Goal: Information Seeking & Learning: Check status

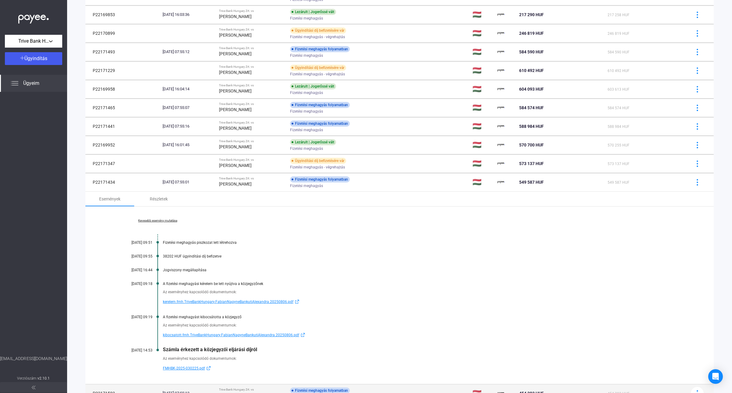
scroll to position [229, 0]
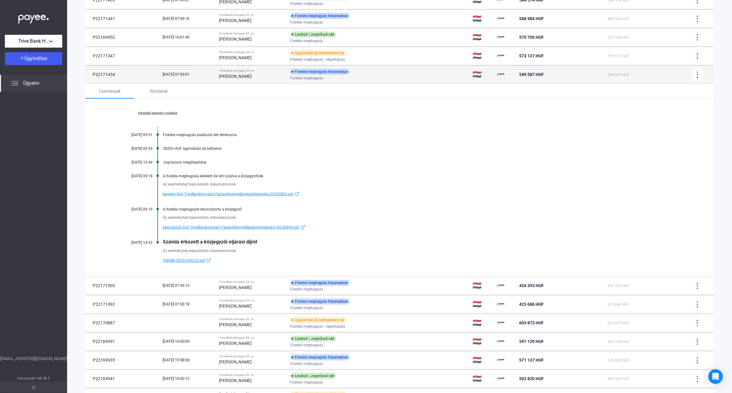
click at [323, 77] on span "Fizetési meghagyás" at bounding box center [306, 77] width 33 height 7
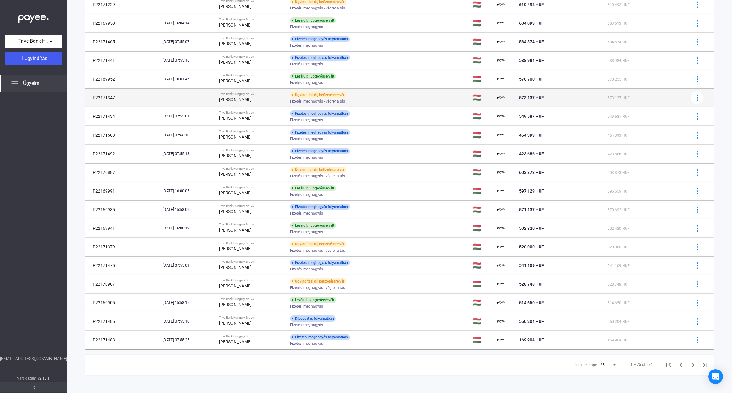
scroll to position [188, 0]
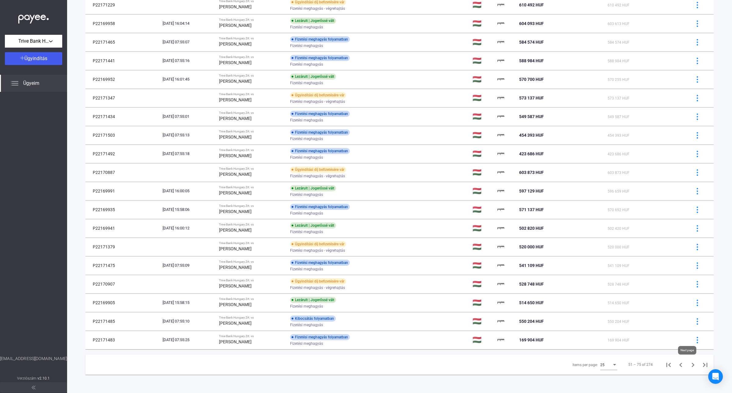
click at [689, 365] on icon "Next page" at bounding box center [693, 365] width 9 height 9
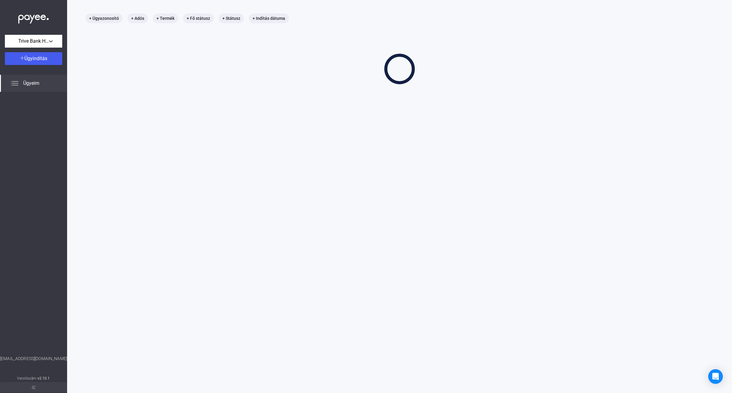
scroll to position [29, 0]
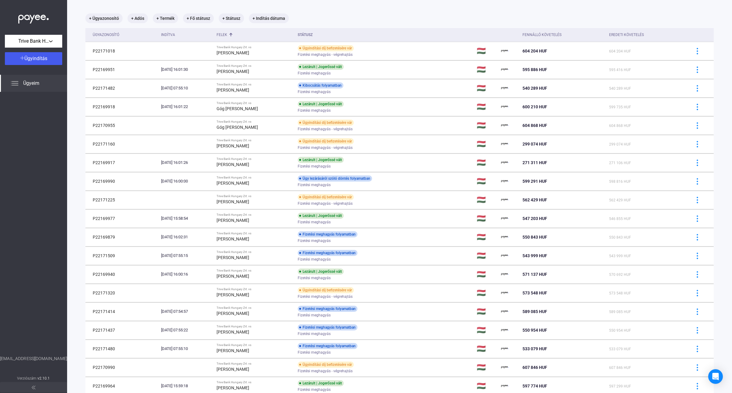
click at [691, 365] on button at bounding box center [697, 367] width 13 height 13
click at [539, 20] on div at bounding box center [366, 196] width 732 height 393
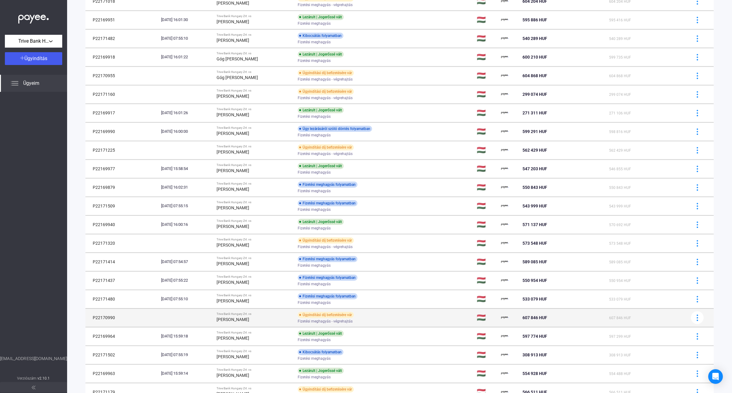
scroll to position [188, 0]
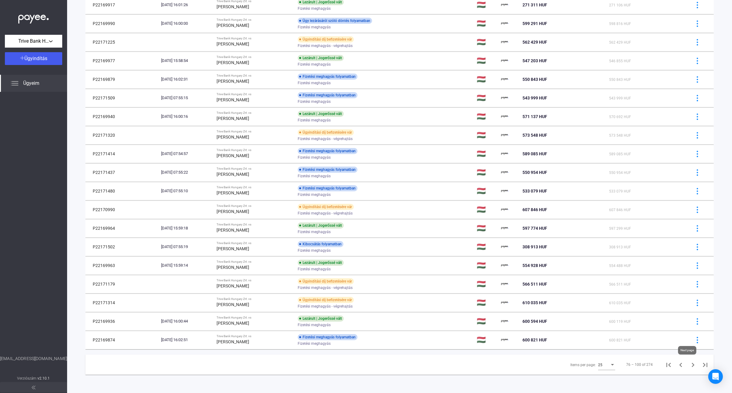
click at [689, 363] on icon "Next page" at bounding box center [693, 365] width 9 height 9
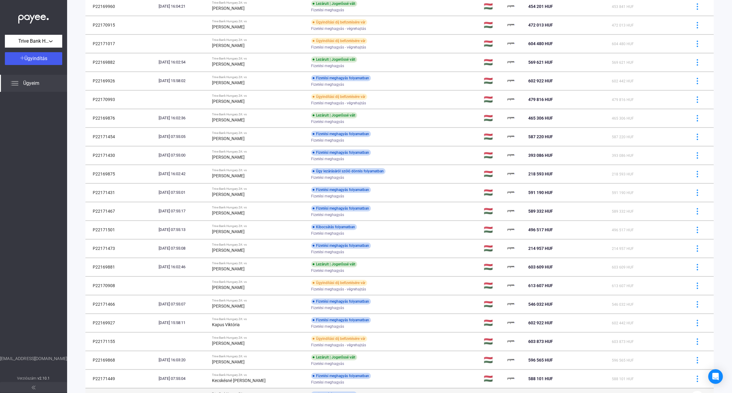
scroll to position [188, 0]
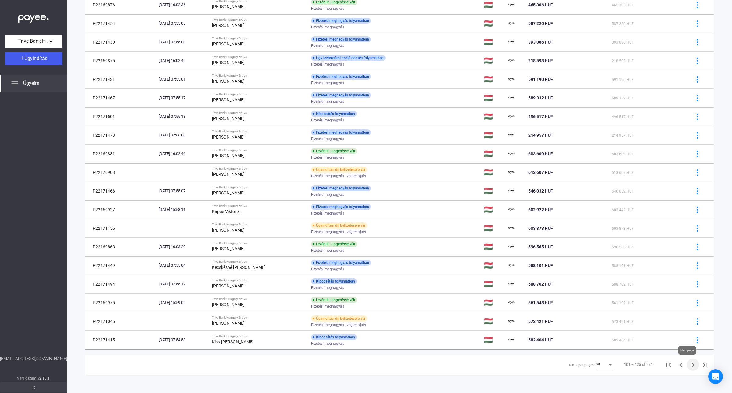
click at [691, 366] on icon "Next page" at bounding box center [693, 365] width 9 height 9
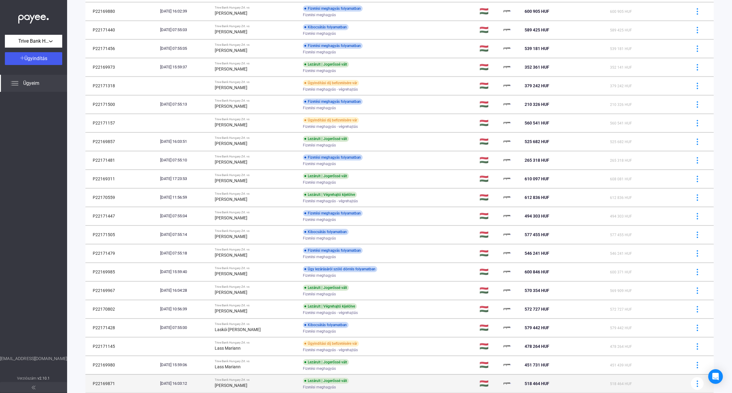
scroll to position [188, 0]
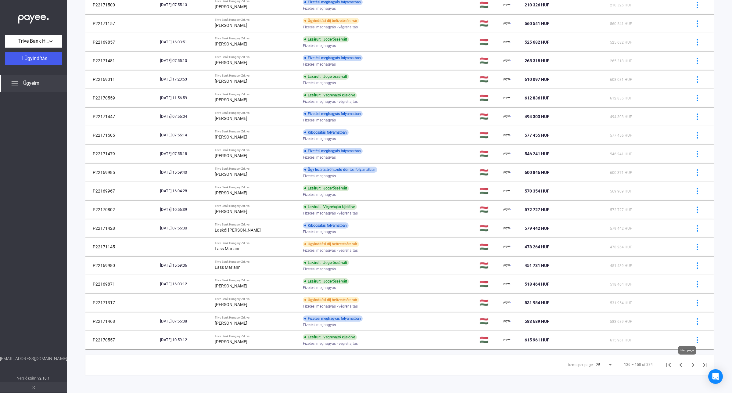
click at [689, 366] on icon "Next page" at bounding box center [693, 365] width 9 height 9
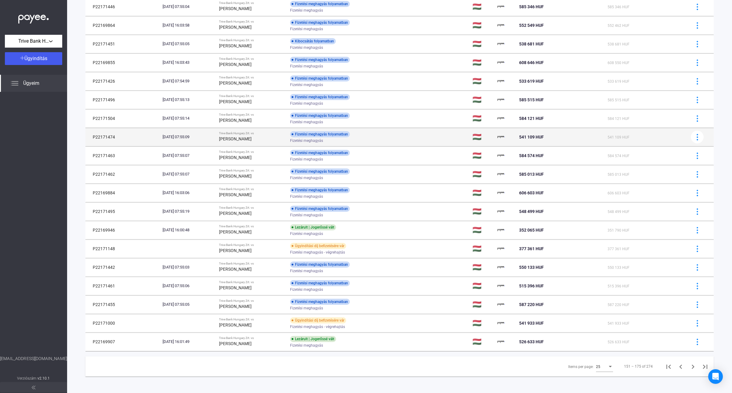
scroll to position [188, 0]
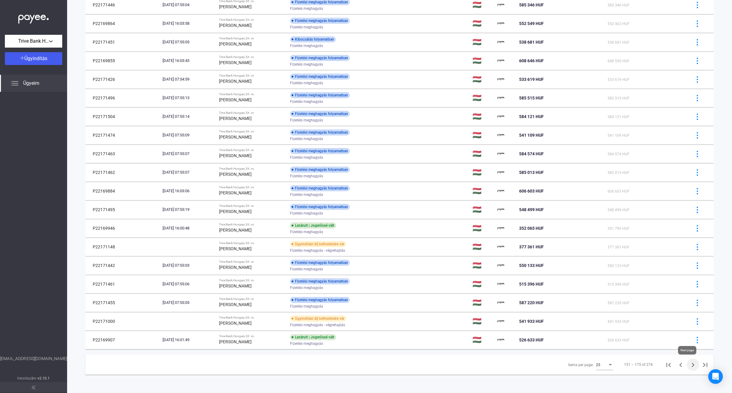
click at [692, 366] on icon "Next page" at bounding box center [693, 365] width 3 height 4
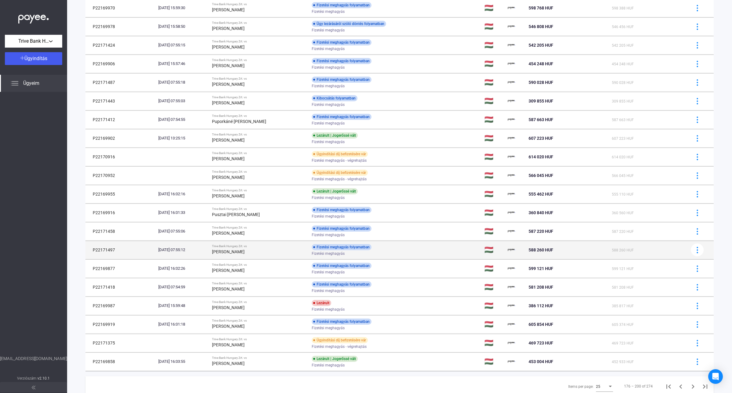
scroll to position [188, 0]
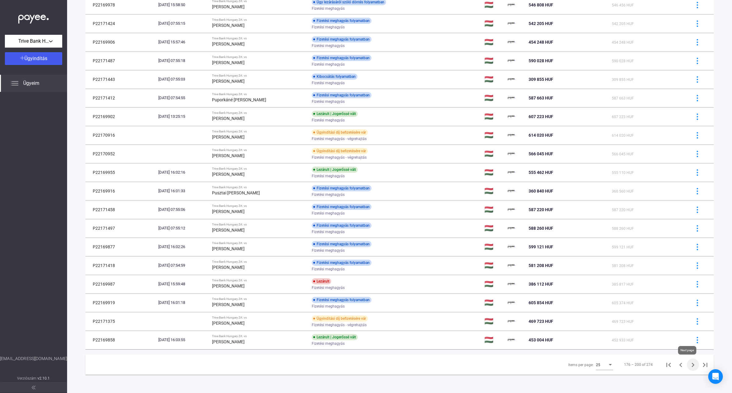
click at [692, 364] on icon "Next page" at bounding box center [693, 365] width 3 height 4
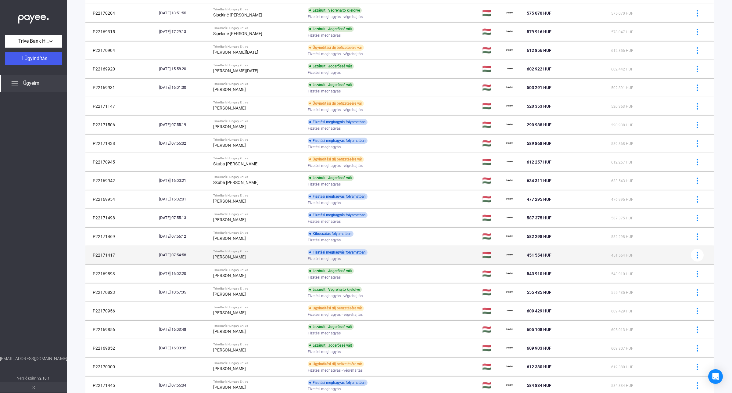
scroll to position [182, 0]
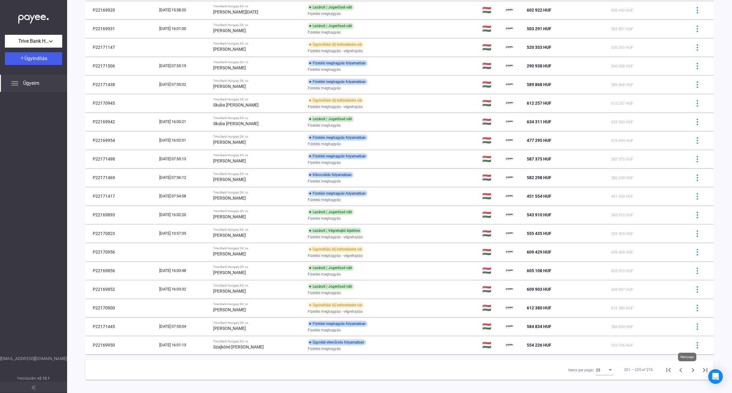
click at [689, 372] on icon "Next page" at bounding box center [693, 370] width 9 height 9
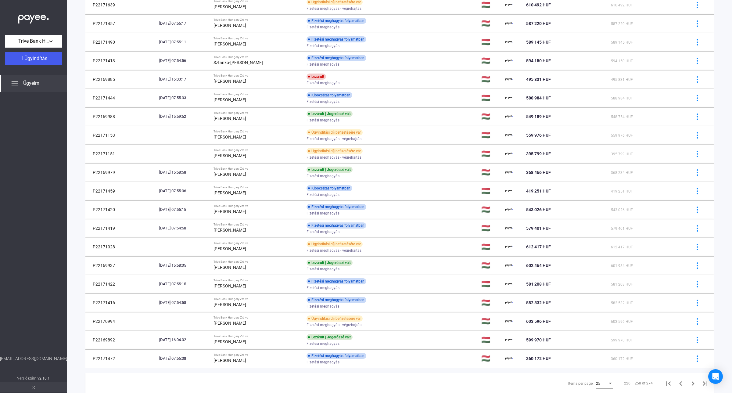
scroll to position [188, 0]
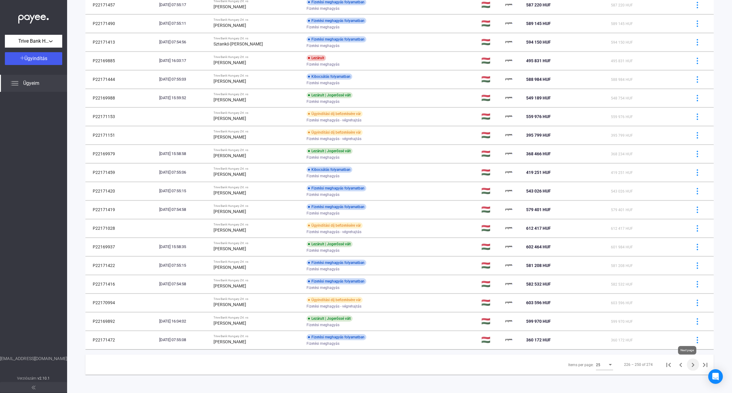
click at [689, 365] on icon "Next page" at bounding box center [693, 365] width 9 height 9
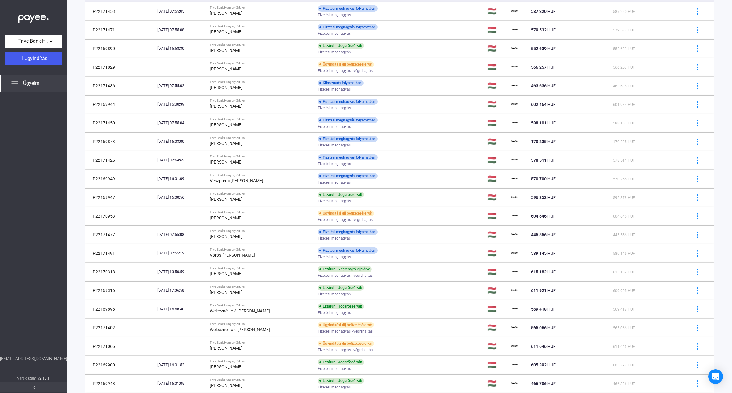
scroll to position [170, 0]
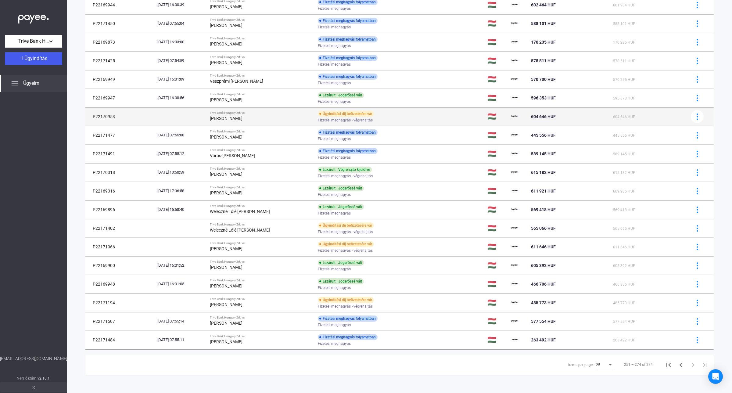
click at [243, 116] on strong "[PERSON_NAME]" at bounding box center [226, 118] width 33 height 5
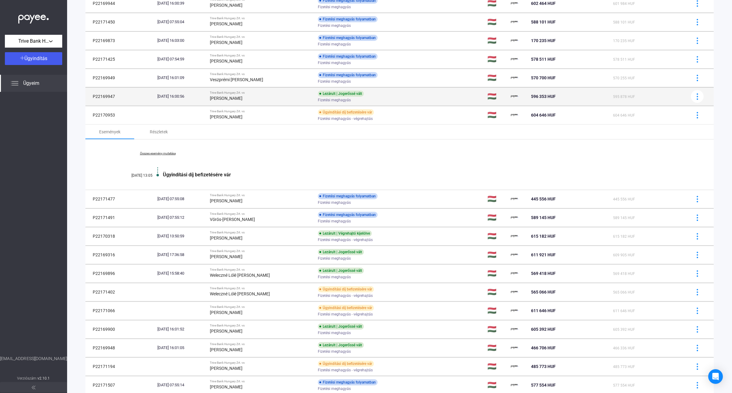
click at [205, 97] on div "[DATE] 16:00:56" at bounding box center [181, 96] width 48 height 6
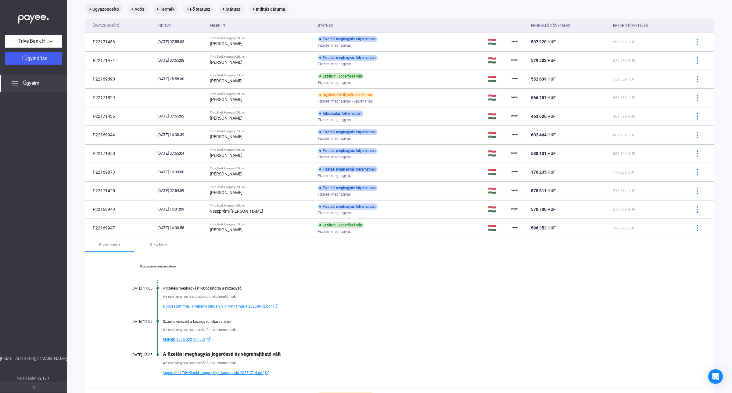
scroll to position [0, 0]
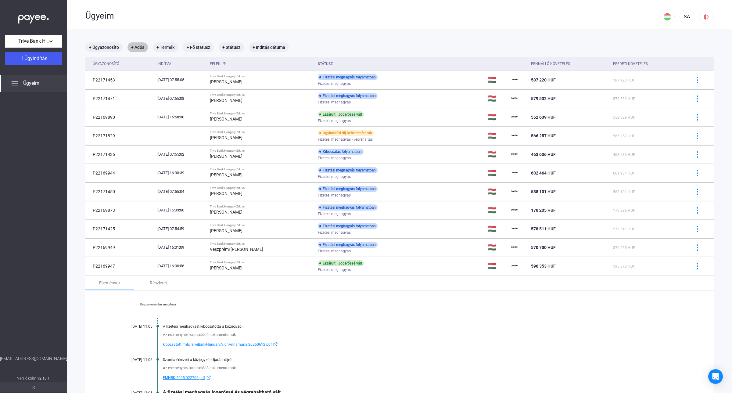
click at [141, 49] on mat-chip "+ Adós" at bounding box center [138, 47] width 20 height 10
type input "*******"
click button "Szűrés" at bounding box center [178, 81] width 92 height 13
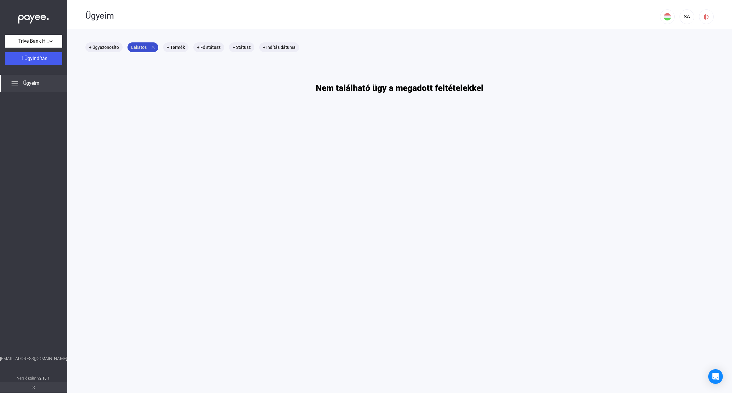
click at [152, 48] on mat-icon "close" at bounding box center [152, 47] width 5 height 5
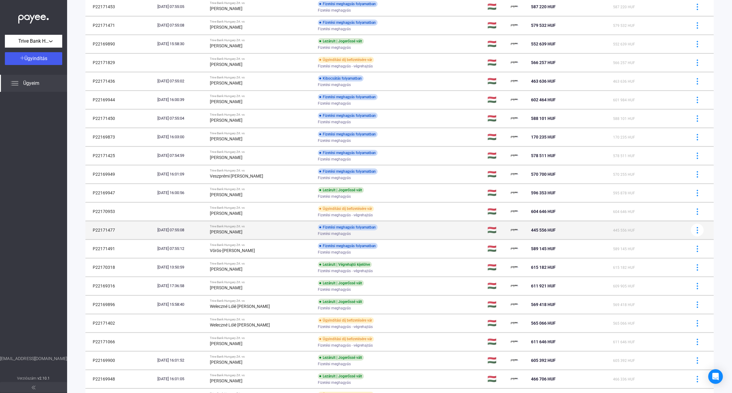
scroll to position [170, 0]
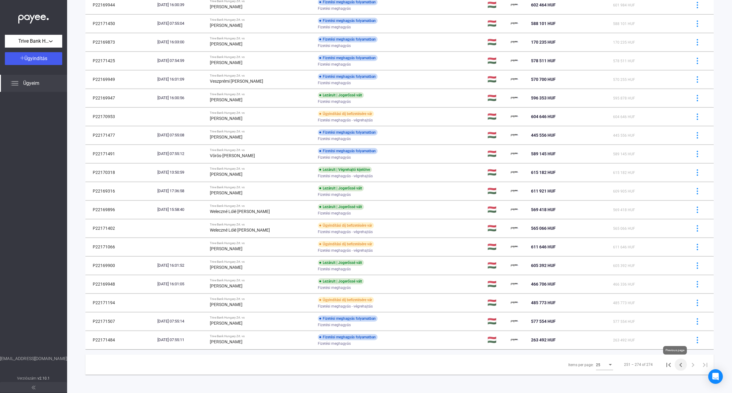
click at [677, 365] on icon "Previous page" at bounding box center [681, 365] width 9 height 9
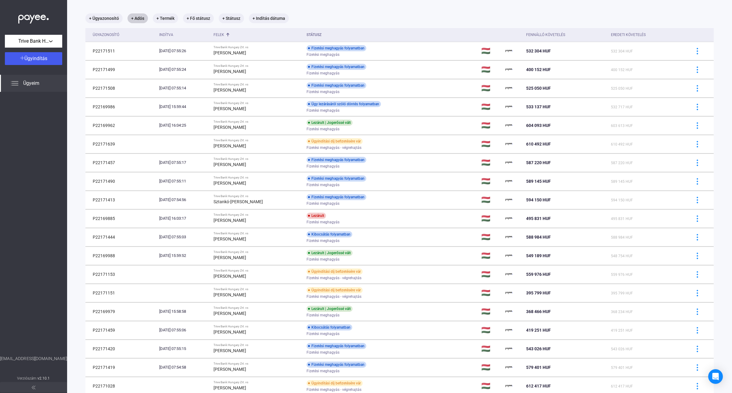
click at [676, 365] on div "579 401 HUF" at bounding box center [647, 367] width 72 height 7
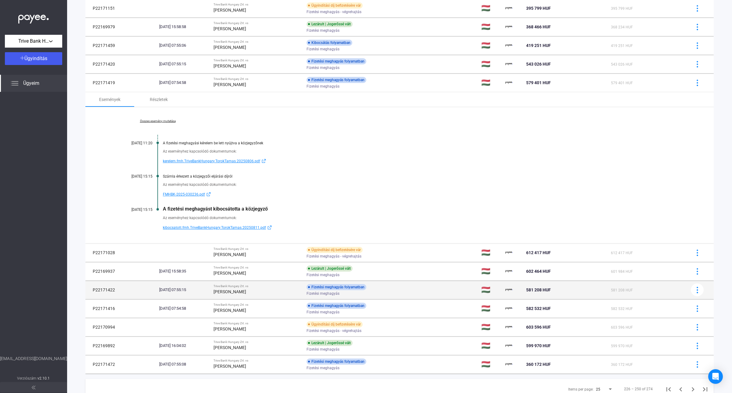
scroll to position [340, 0]
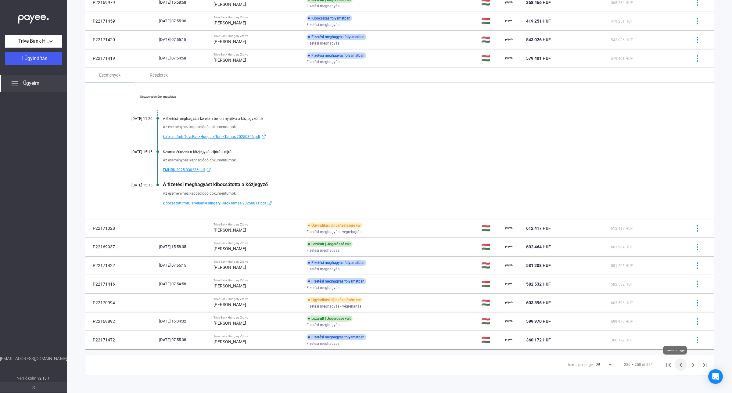
click at [677, 370] on button "Previous page" at bounding box center [681, 364] width 12 height 12
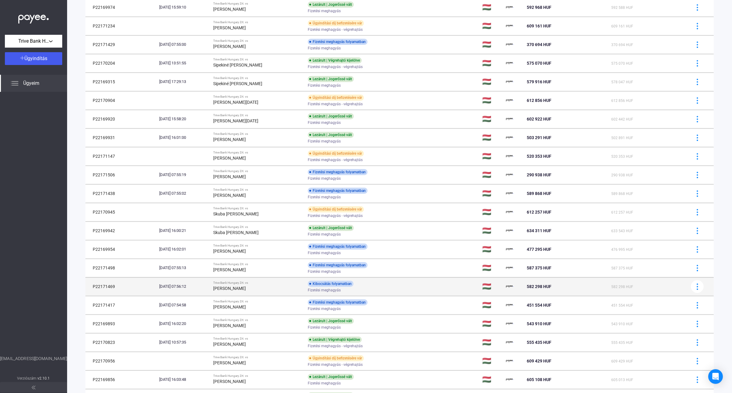
scroll to position [188, 0]
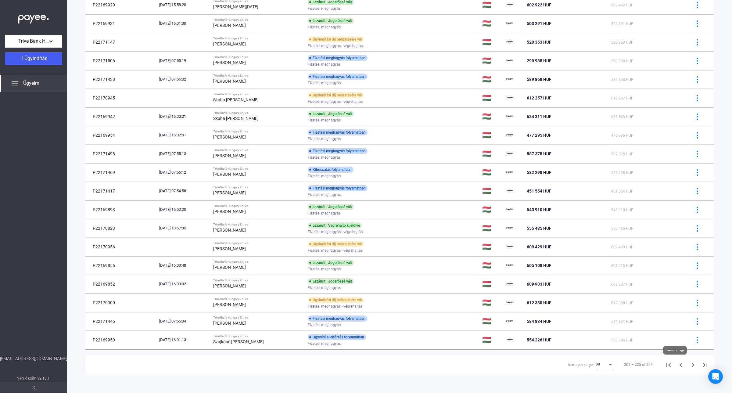
click at [679, 365] on icon "Previous page" at bounding box center [680, 365] width 3 height 4
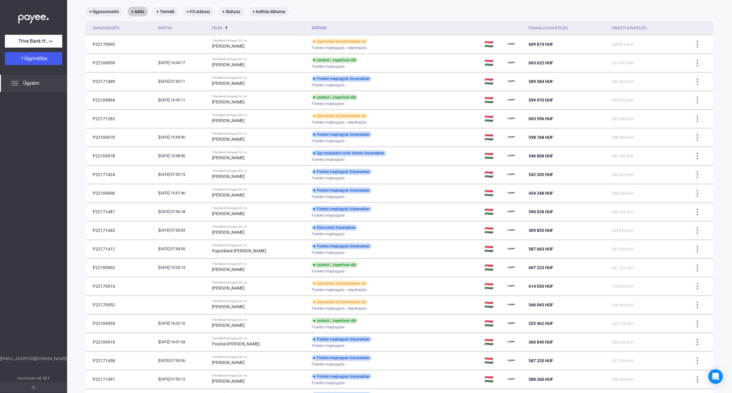
scroll to position [188, 0]
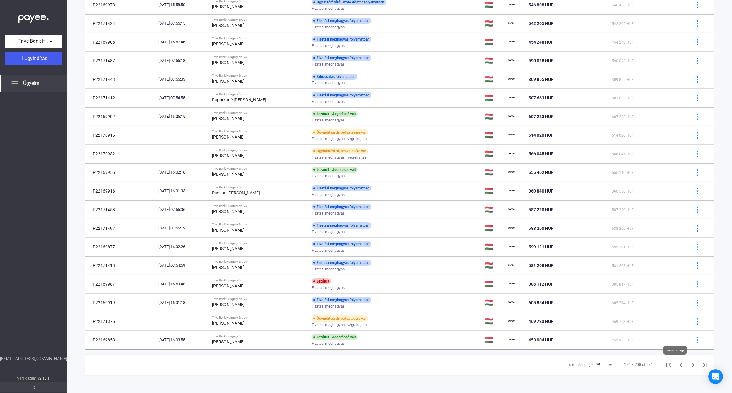
click at [679, 366] on icon "Previous page" at bounding box center [680, 365] width 3 height 4
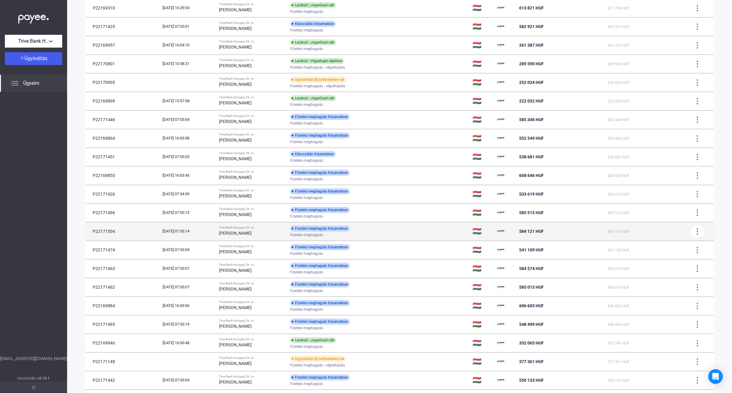
scroll to position [188, 0]
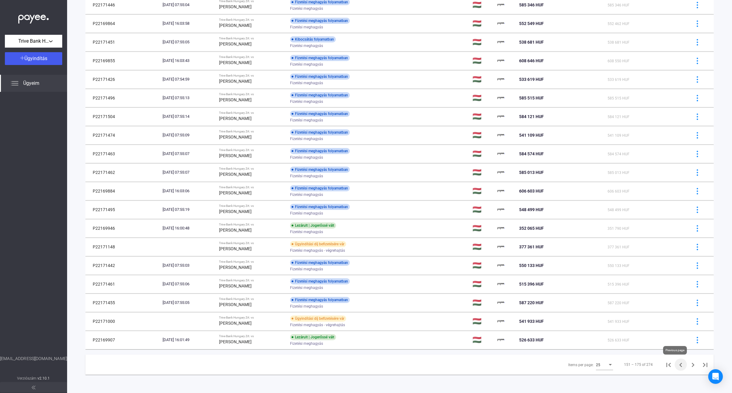
click at [677, 367] on icon "Previous page" at bounding box center [681, 365] width 9 height 9
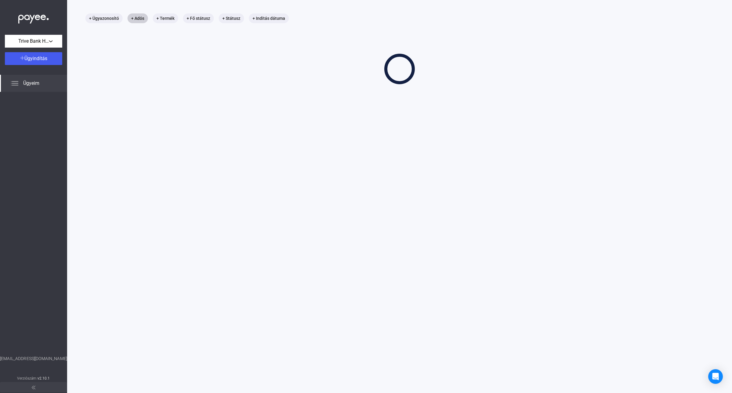
scroll to position [29, 0]
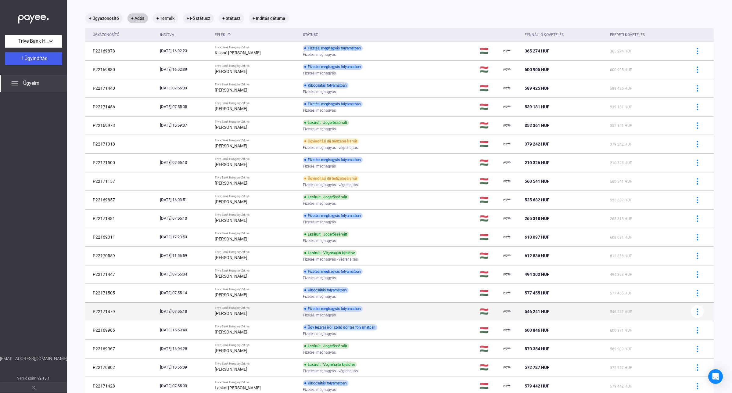
click at [290, 310] on div "[PERSON_NAME]" at bounding box center [256, 313] width 83 height 7
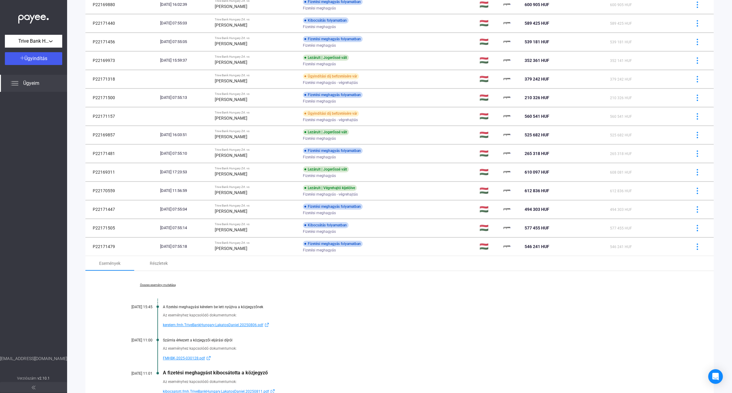
scroll to position [258, 0]
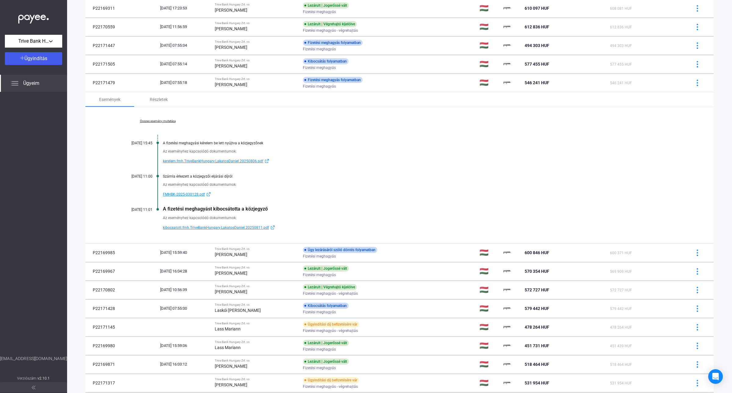
click at [226, 226] on span "kibocsatott.fmh.TriveBankHungary.LakatosDaniel.20250811.pdf" at bounding box center [216, 227] width 106 height 7
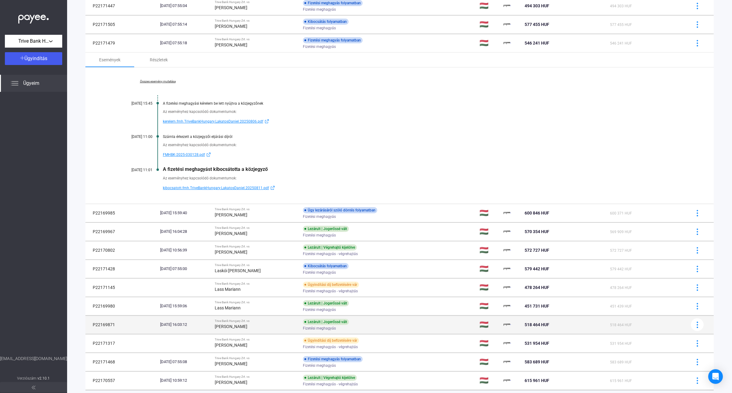
scroll to position [340, 0]
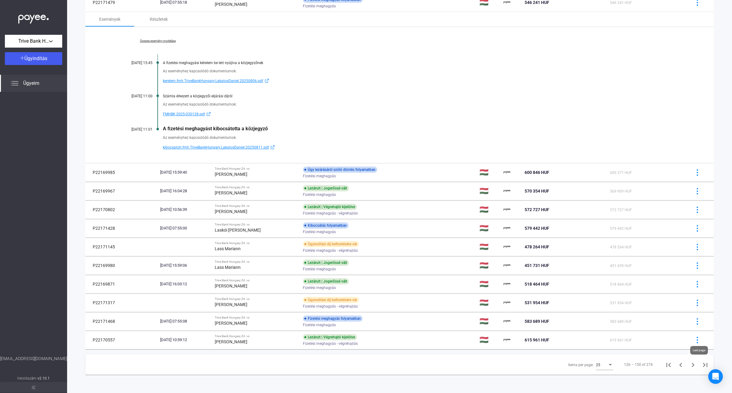
click at [701, 367] on icon "Last page" at bounding box center [705, 365] width 9 height 9
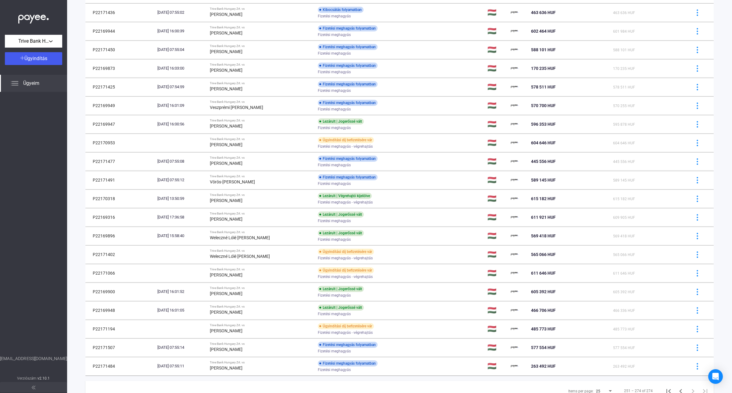
scroll to position [170, 0]
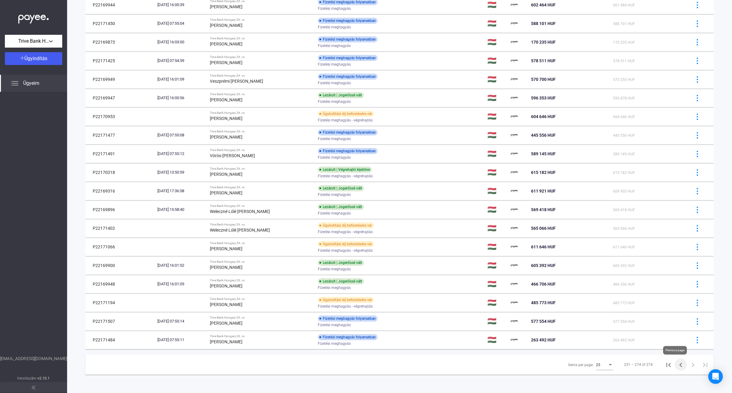
click at [679, 367] on icon "Previous page" at bounding box center [680, 365] width 3 height 4
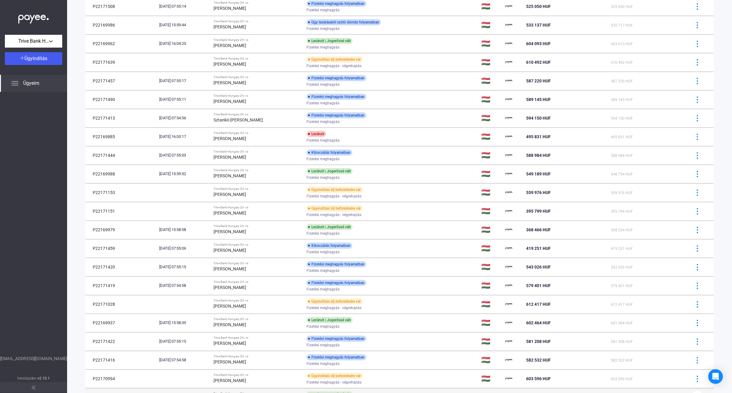
scroll to position [188, 0]
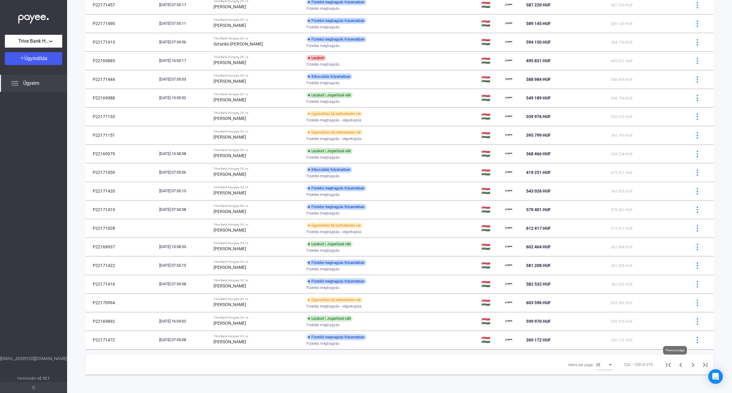
click at [677, 366] on icon "Previous page" at bounding box center [681, 365] width 9 height 9
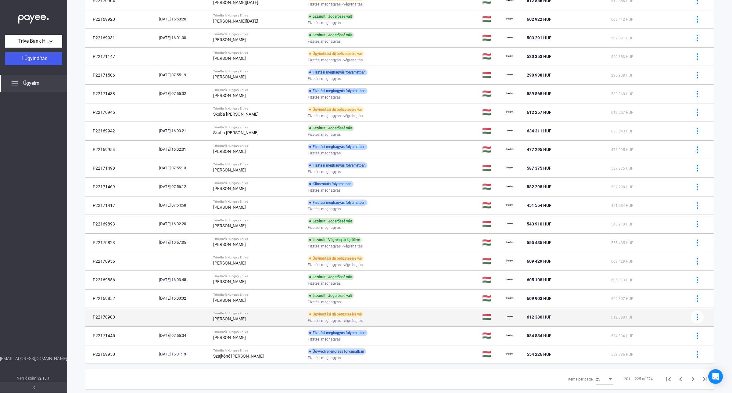
scroll to position [188, 0]
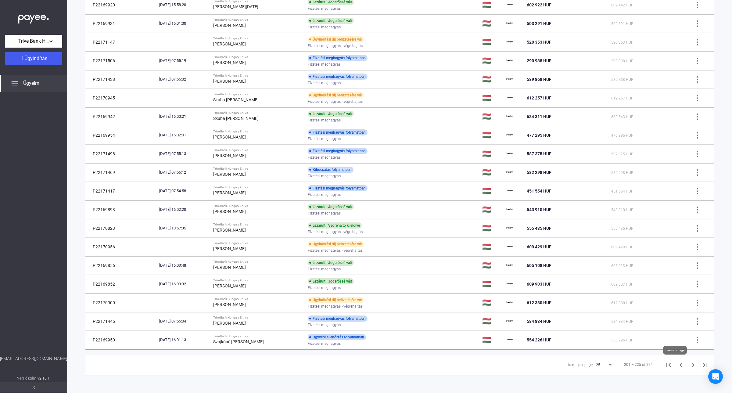
click at [677, 362] on icon "Previous page" at bounding box center [681, 365] width 9 height 9
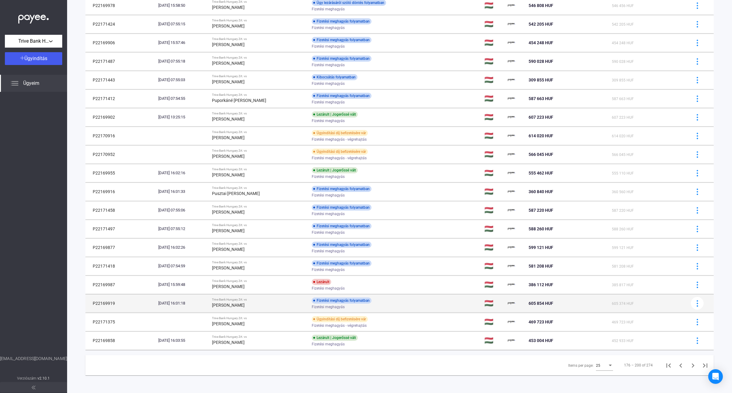
scroll to position [188, 0]
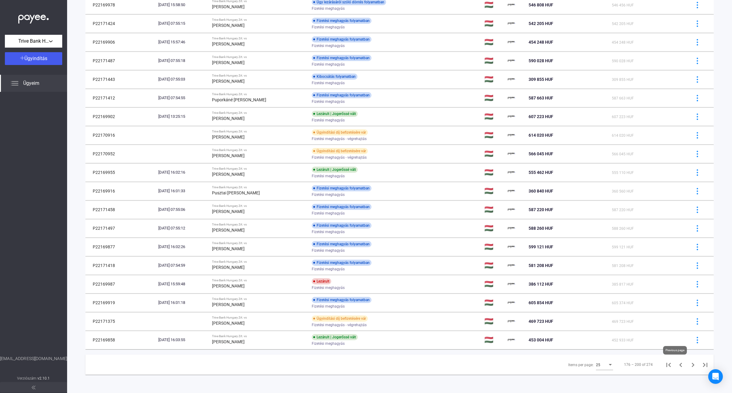
click at [677, 369] on icon "Previous page" at bounding box center [681, 365] width 9 height 9
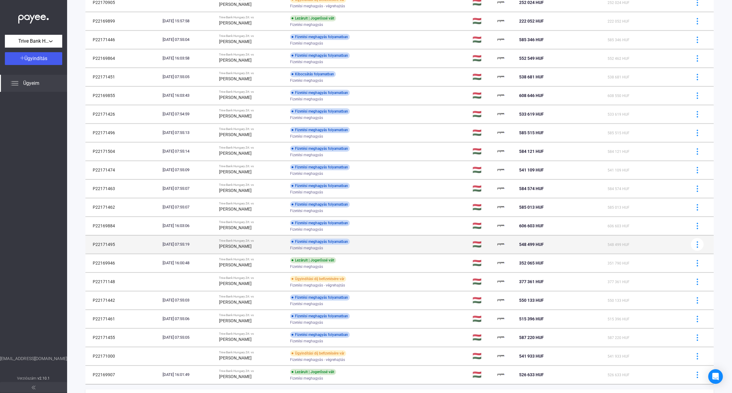
scroll to position [188, 0]
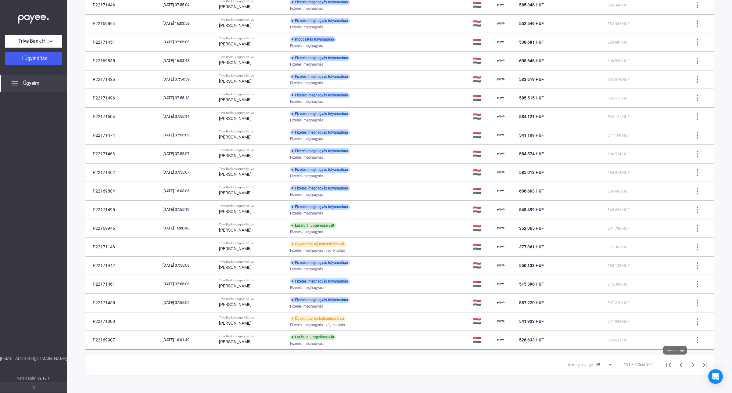
click at [677, 367] on icon "Previous page" at bounding box center [681, 365] width 9 height 9
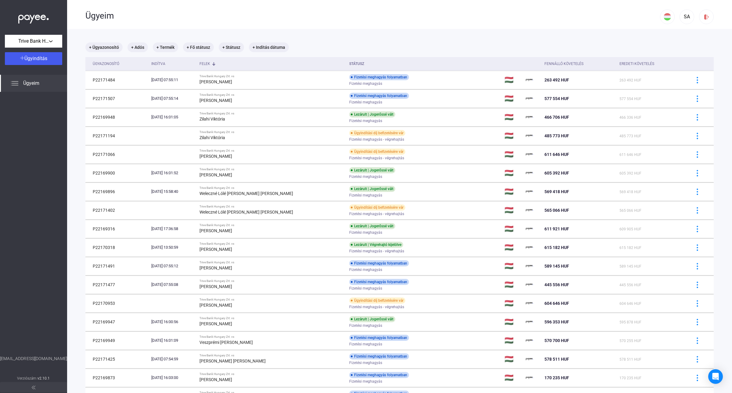
click at [210, 63] on div "Felek" at bounding box center [205, 63] width 11 height 7
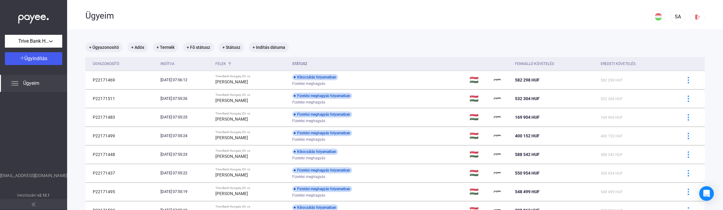
click at [226, 65] on div "Felek" at bounding box center [220, 63] width 11 height 7
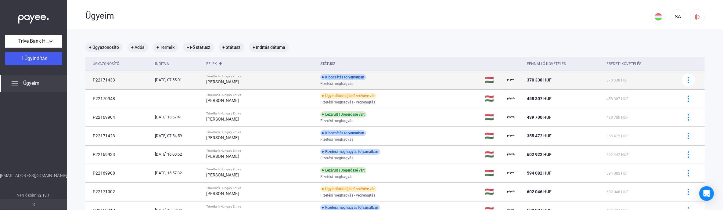
click at [290, 79] on div "Adler Ákos" at bounding box center [261, 81] width 110 height 7
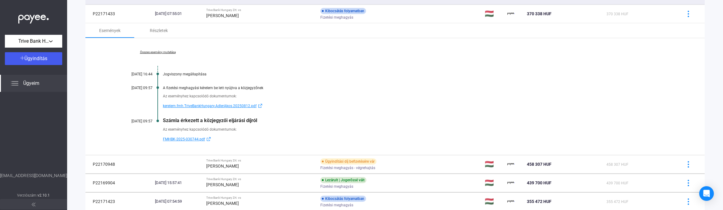
scroll to position [76, 0]
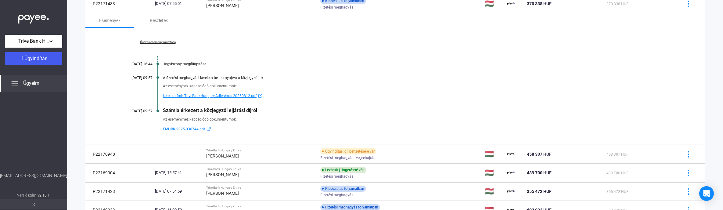
click at [216, 95] on span "kerelem.fmh.TriveBankHungary.AdlerAkos.20250812.pdf" at bounding box center [210, 95] width 94 height 7
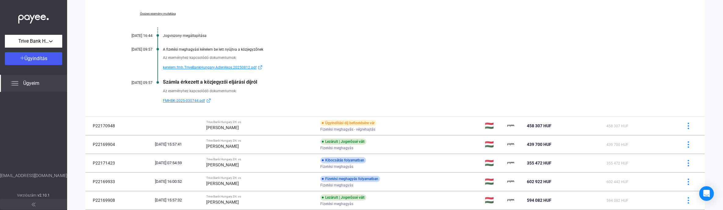
scroll to position [153, 0]
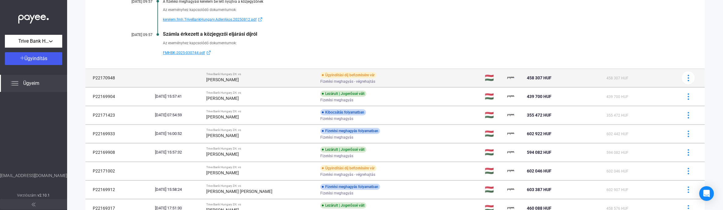
click at [277, 76] on div "Adler Viktor" at bounding box center [261, 79] width 110 height 7
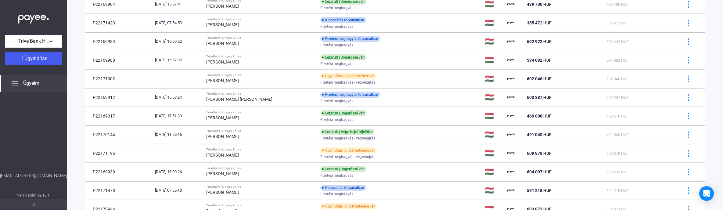
scroll to position [138, 0]
